Goal: Task Accomplishment & Management: Manage account settings

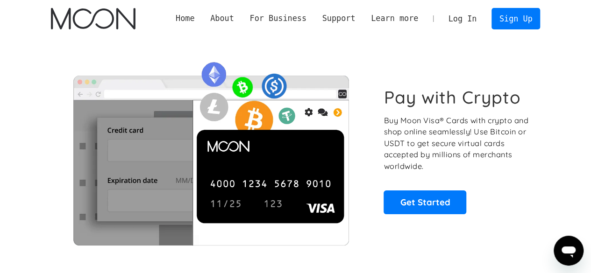
click at [465, 20] on link "Log In" at bounding box center [463, 18] width 44 height 21
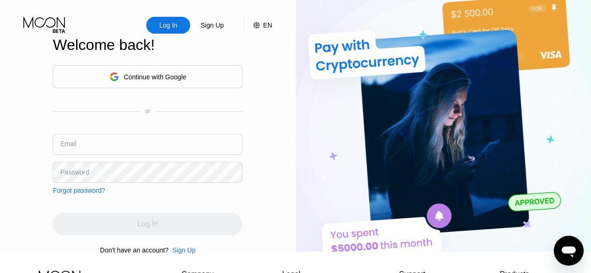
click at [136, 152] on input "text" at bounding box center [148, 144] width 190 height 21
paste input "urajioletyuiolder588@gmail.com"
type input "urajioletyuiolder588@gmail.com"
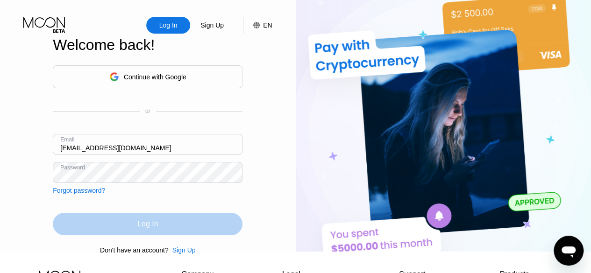
click at [164, 236] on div "Log In" at bounding box center [148, 224] width 190 height 22
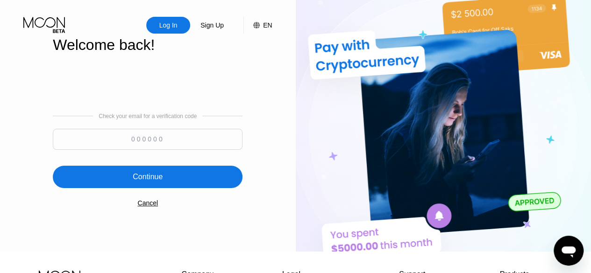
click at [166, 141] on input at bounding box center [148, 139] width 190 height 21
paste input "940988"
type input "940988"
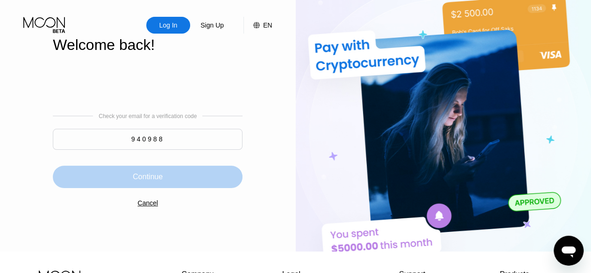
click at [149, 181] on div "Continue" at bounding box center [148, 176] width 30 height 9
